Goal: Task Accomplishment & Management: Use online tool/utility

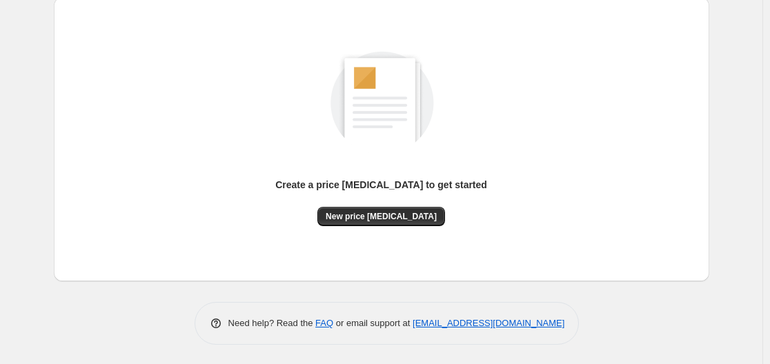
scroll to position [153, 0]
click at [400, 212] on button "New price [MEDICAL_DATA]" at bounding box center [381, 215] width 128 height 19
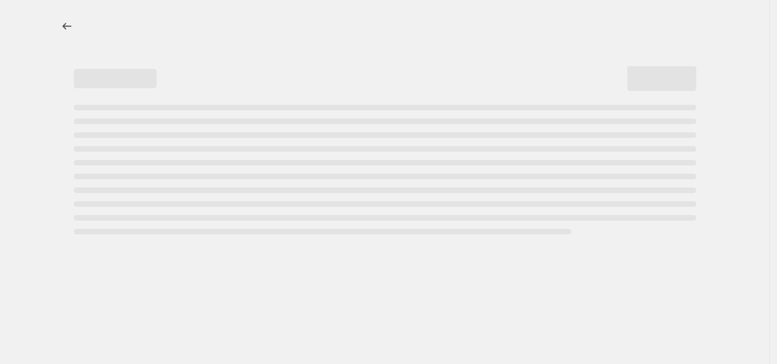
select select "percentage"
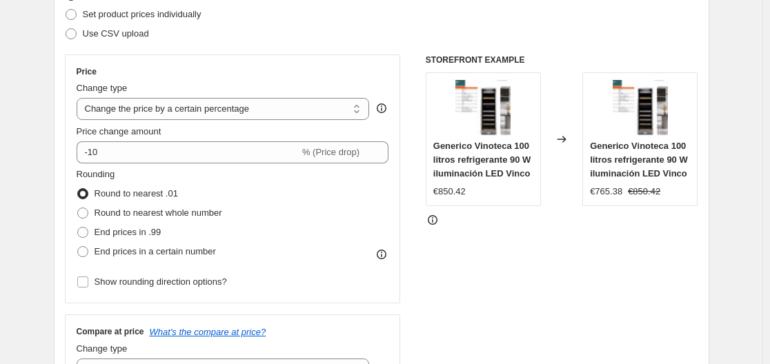
scroll to position [207, 0]
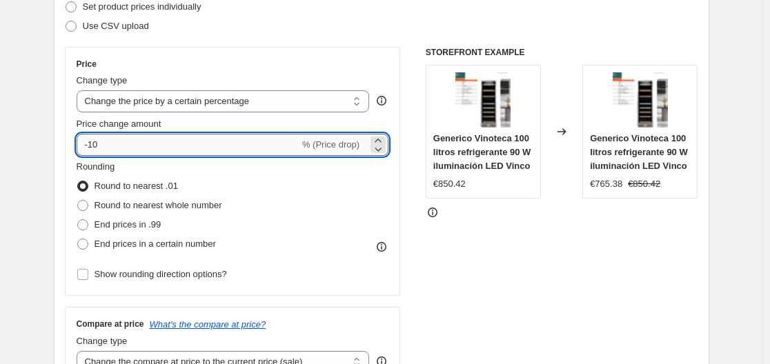
click at [174, 148] on input "-10" at bounding box center [188, 145] width 223 height 22
type input "-1"
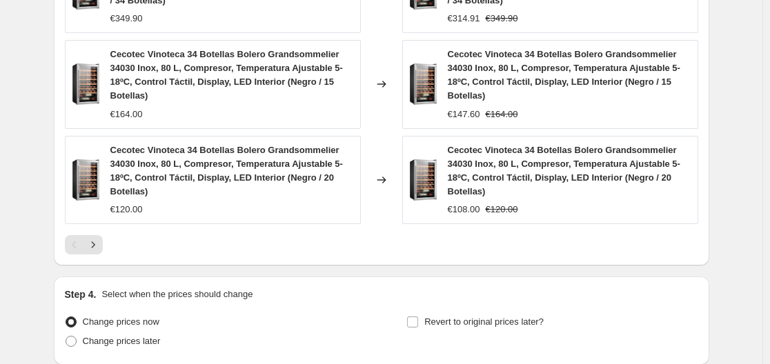
scroll to position [1148, 0]
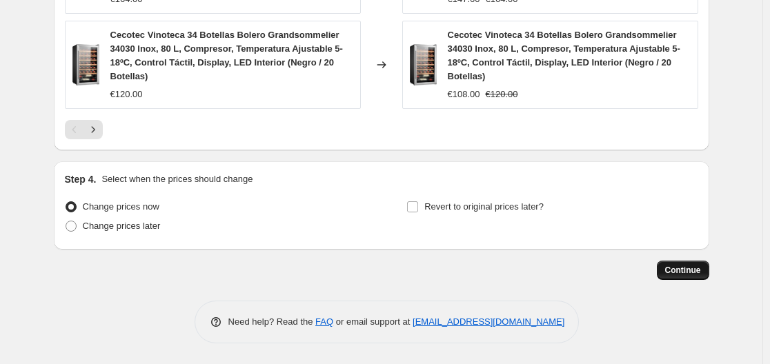
type input "-30"
click at [682, 268] on span "Continue" at bounding box center [683, 270] width 36 height 11
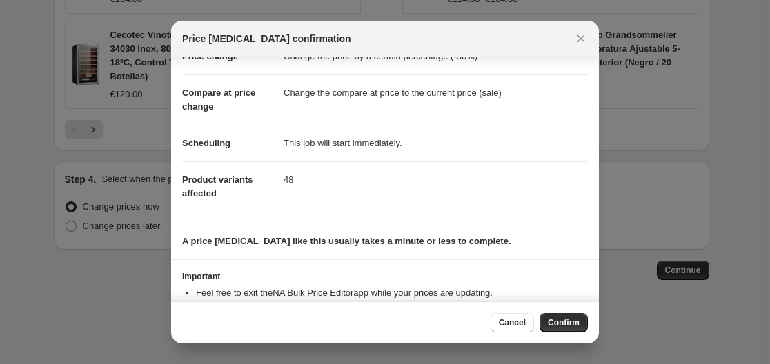
scroll to position [89, 0]
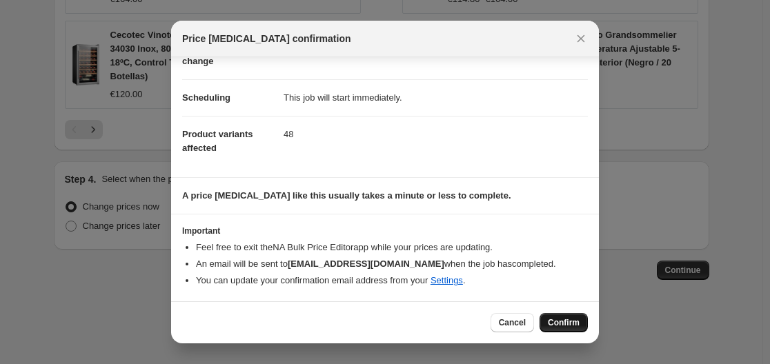
click at [559, 320] on span "Confirm" at bounding box center [564, 322] width 32 height 11
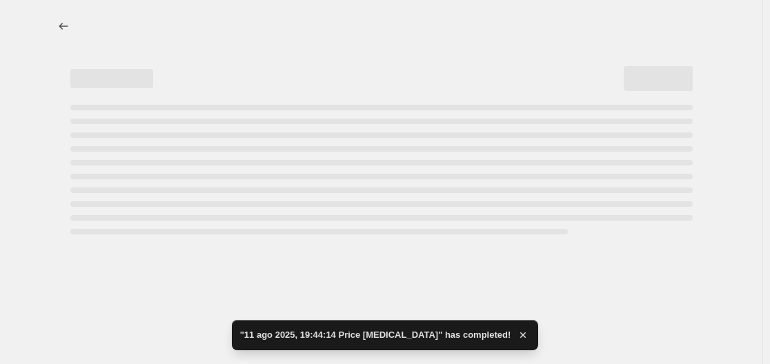
select select "percentage"
